Goal: Transaction & Acquisition: Download file/media

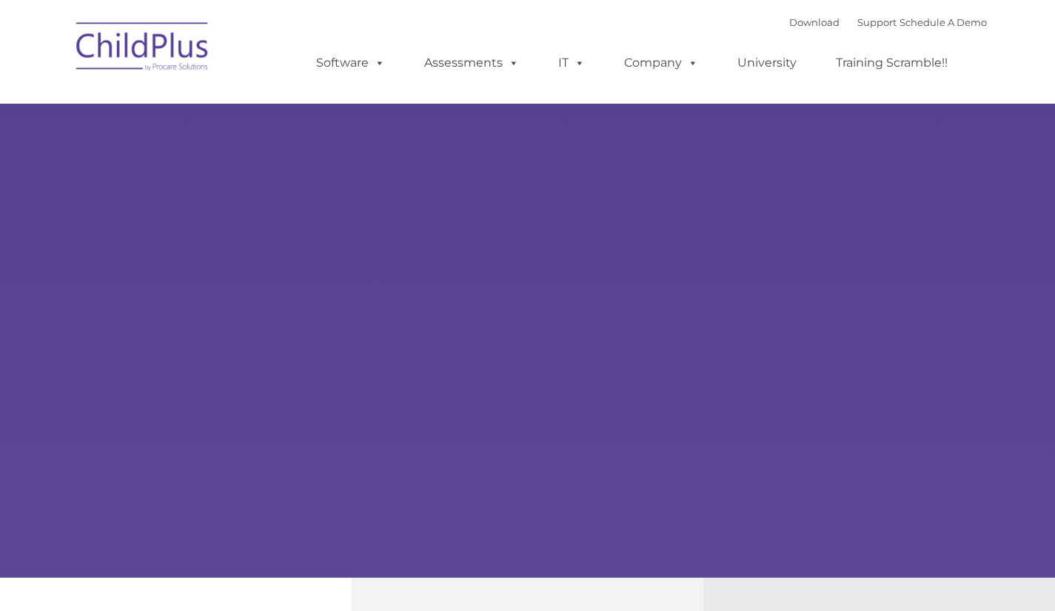
select select "MEDIUM"
type input ""
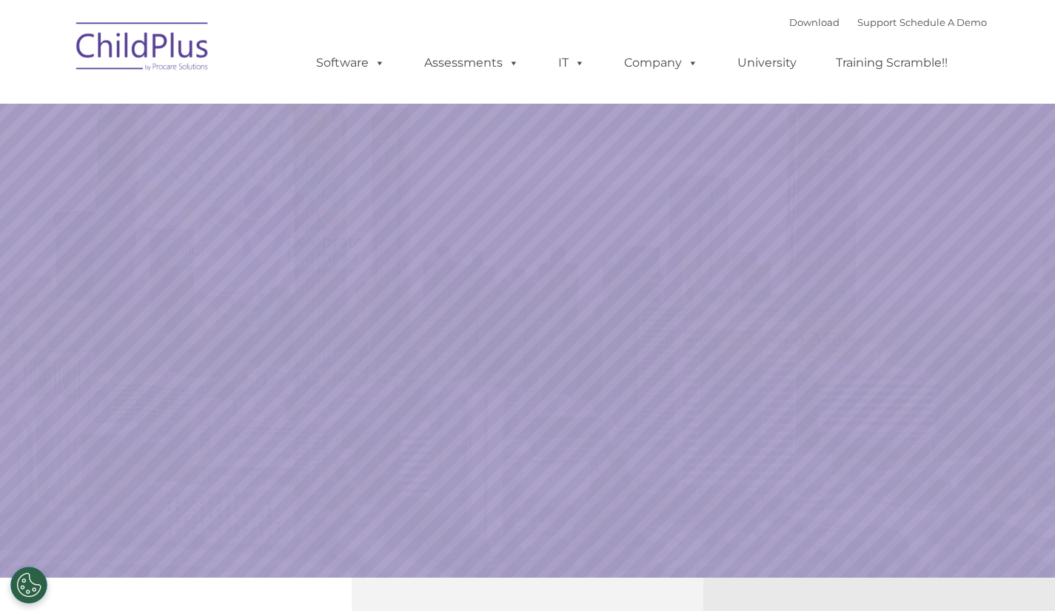
select select "MEDIUM"
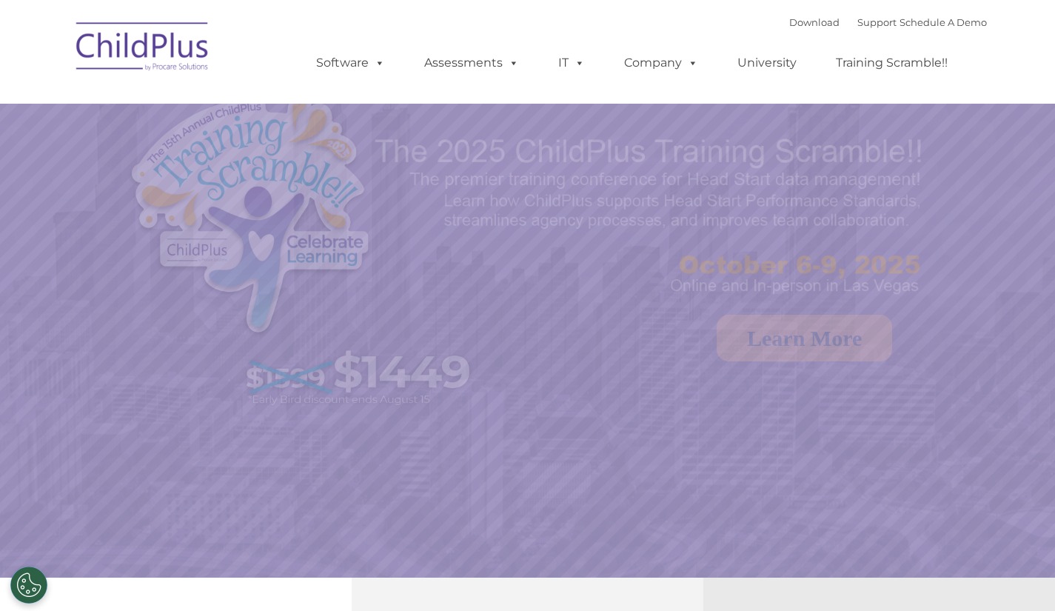
select select "MEDIUM"
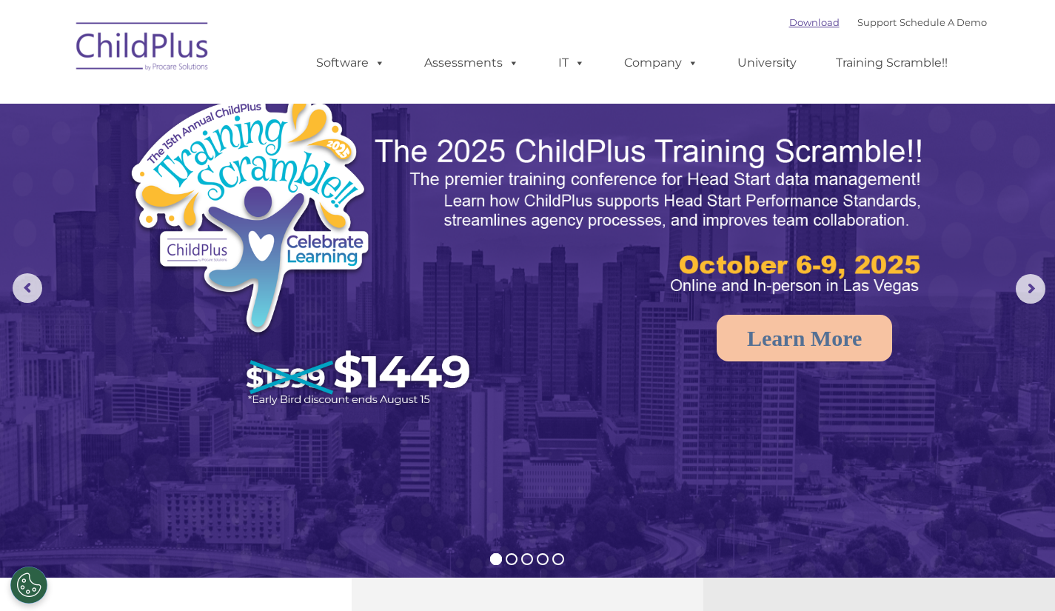
drag, startPoint x: 752, startPoint y: 15, endPoint x: 770, endPoint y: 23, distance: 19.5
click at [789, 23] on link "Download" at bounding box center [814, 22] width 50 height 12
